Goal: Transaction & Acquisition: Purchase product/service

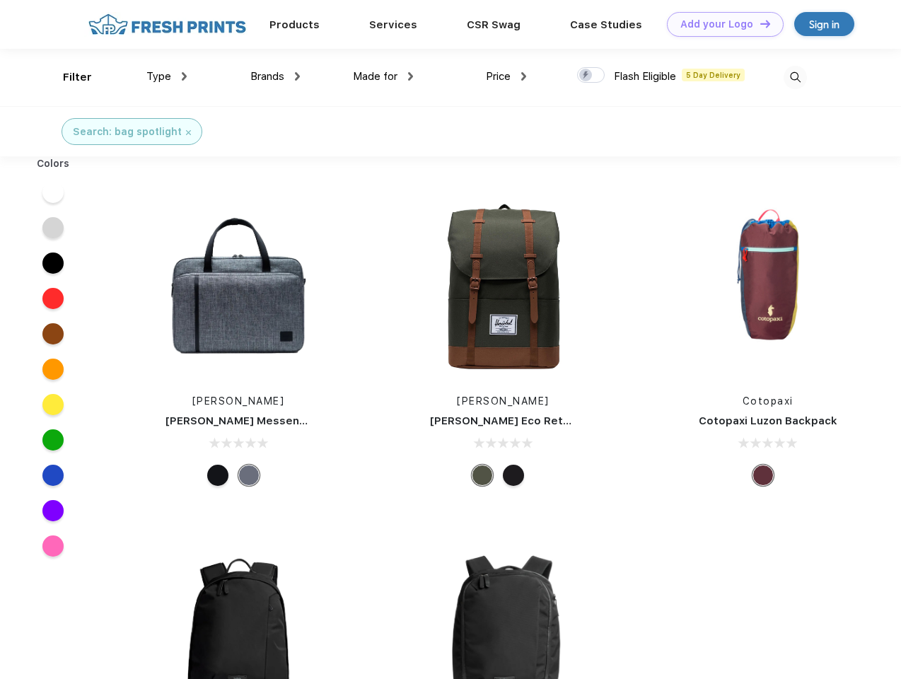
scroll to position [1, 0]
click at [720, 24] on link "Add your Logo Design Tool" at bounding box center [725, 24] width 117 height 25
click at [0, 0] on div "Design Tool" at bounding box center [0, 0] width 0 height 0
click at [759, 23] on link "Add your Logo Design Tool" at bounding box center [725, 24] width 117 height 25
click at [68, 77] on div "Filter" at bounding box center [77, 77] width 29 height 16
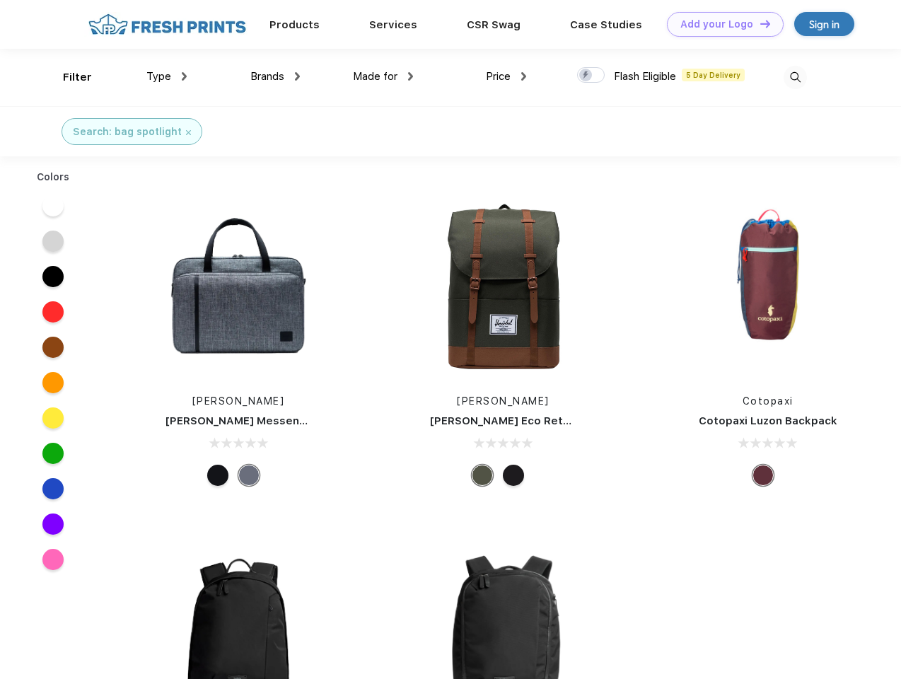
click at [167, 76] on span "Type" at bounding box center [158, 76] width 25 height 13
click at [275, 76] on span "Brands" at bounding box center [267, 76] width 34 height 13
click at [383, 76] on span "Made for" at bounding box center [375, 76] width 45 height 13
click at [506, 76] on span "Price" at bounding box center [498, 76] width 25 height 13
click at [591, 76] on div at bounding box center [591, 75] width 28 height 16
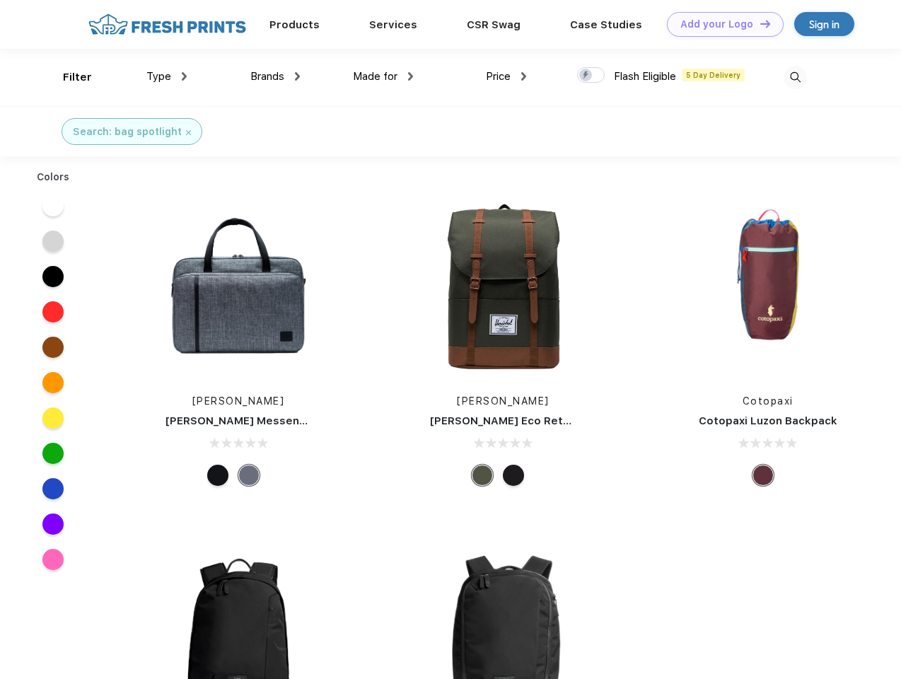
click at [586, 76] on input "checkbox" at bounding box center [581, 70] width 9 height 9
click at [795, 77] on img at bounding box center [794, 77] width 23 height 23
